Goal: Information Seeking & Learning: Check status

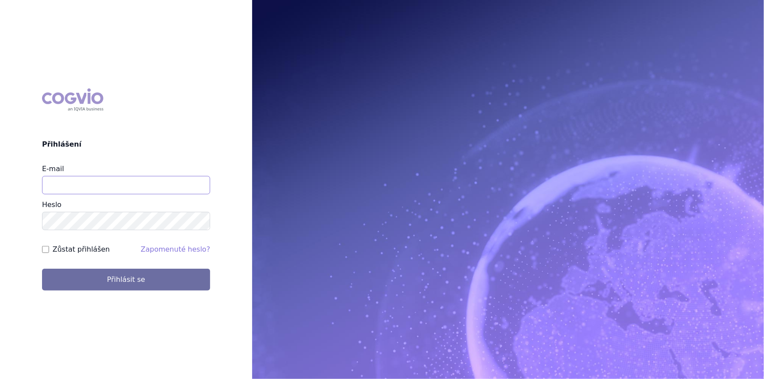
click at [174, 185] on input "E-mail" at bounding box center [126, 185] width 168 height 18
type input "nikola.odlozilikova@vzp.cz"
click at [42, 269] on button "Přihlásit se" at bounding box center [126, 280] width 168 height 22
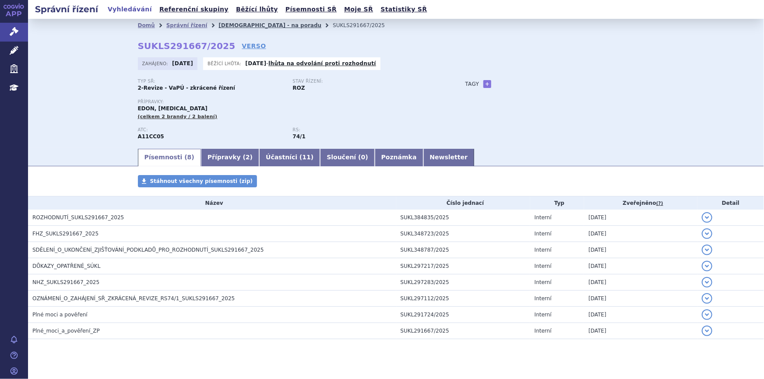
click at [219, 25] on link "[DEMOGRAPHIC_DATA] - na poradu" at bounding box center [270, 25] width 103 height 6
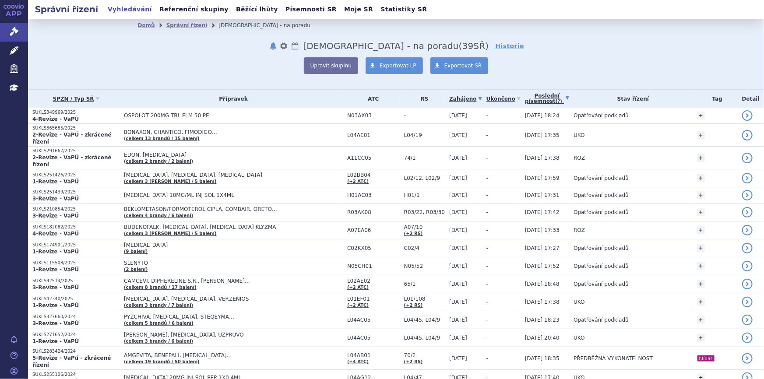
click at [525, 100] on link "Poslední písemnost (?)" at bounding box center [547, 99] width 44 height 18
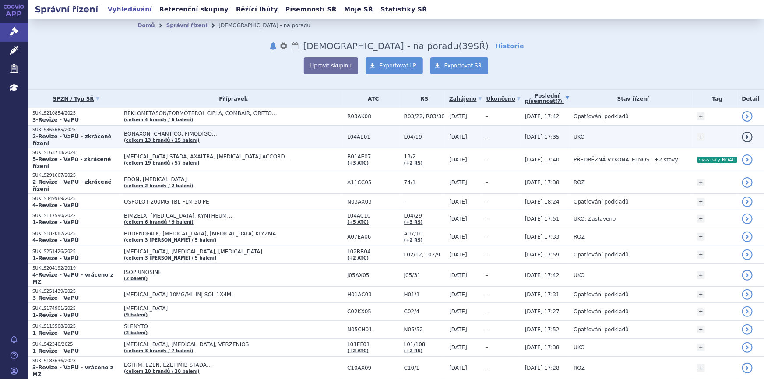
click at [497, 130] on td "-" at bounding box center [501, 137] width 39 height 23
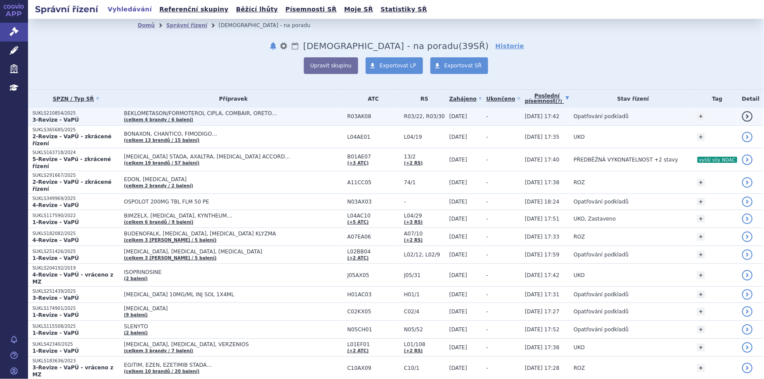
click at [497, 117] on td "-" at bounding box center [501, 117] width 39 height 18
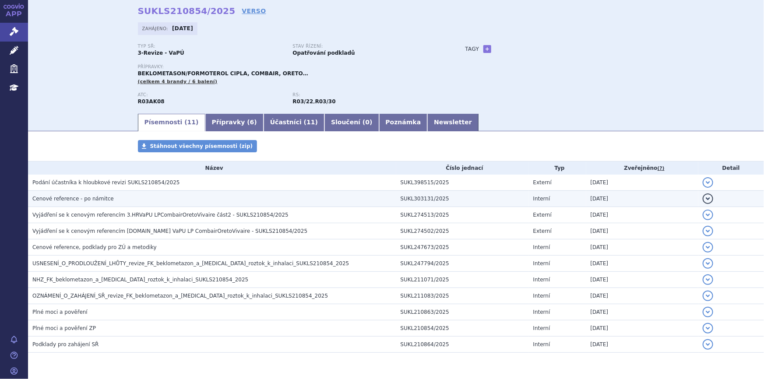
scroll to position [21, 0]
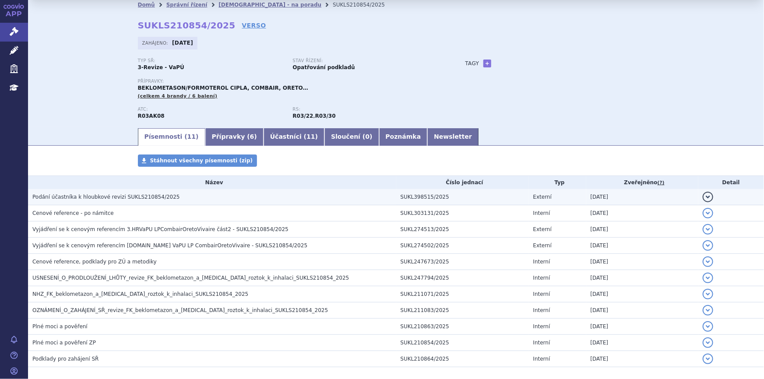
click at [252, 193] on h3 "Podání účastníka k hloubkové revizi SUKLS210854/2025" at bounding box center [214, 197] width 364 height 9
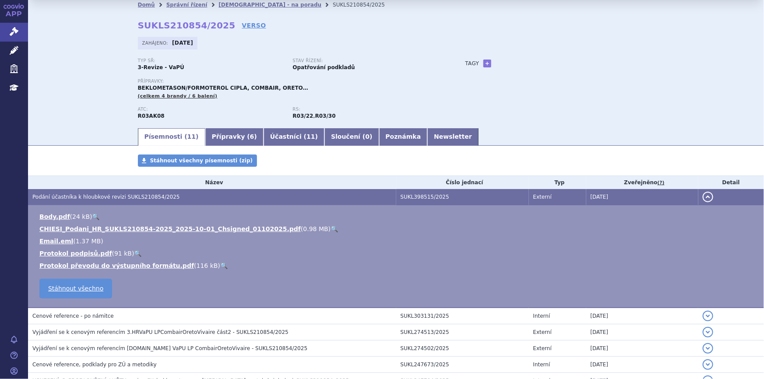
click at [331, 227] on link "🔍" at bounding box center [334, 229] width 7 height 7
